Goal: Task Accomplishment & Management: Manage account settings

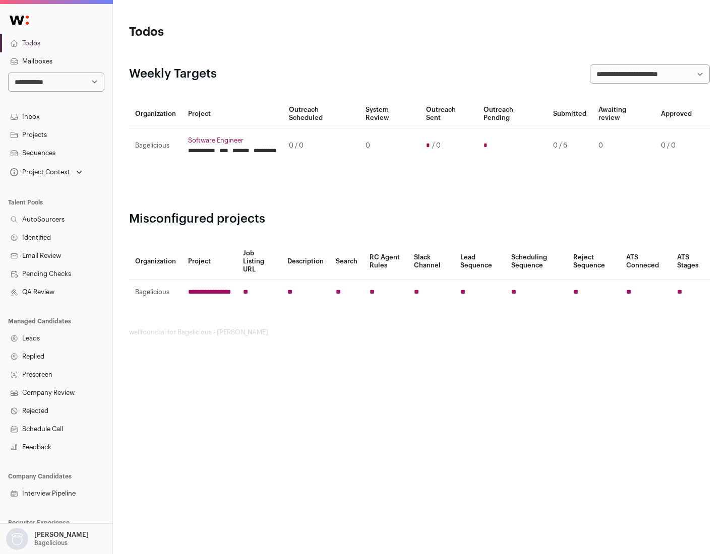
click at [56, 135] on link "Projects" at bounding box center [56, 135] width 112 height 18
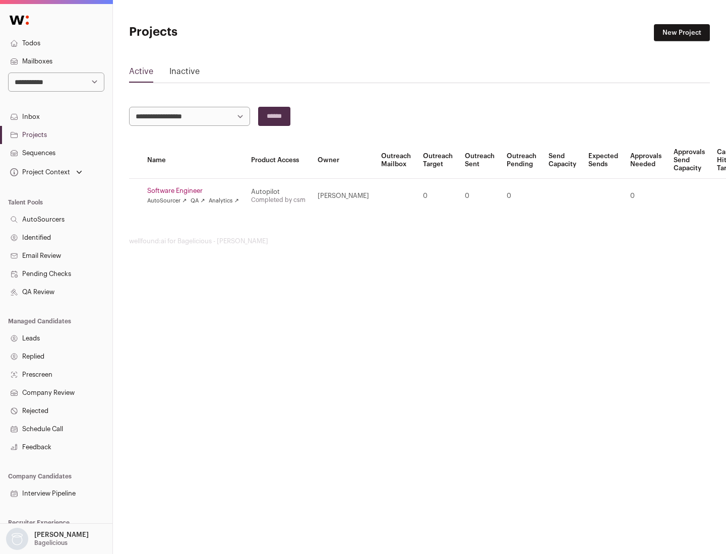
click at [196, 191] on link "Software Engineer" at bounding box center [193, 191] width 92 height 8
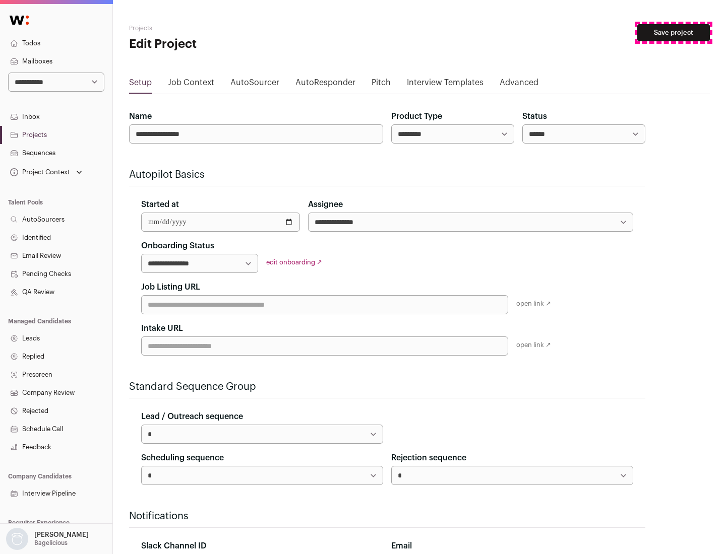
click at [673, 33] on button "Save project" at bounding box center [673, 32] width 73 height 17
